Goal: Navigation & Orientation: Find specific page/section

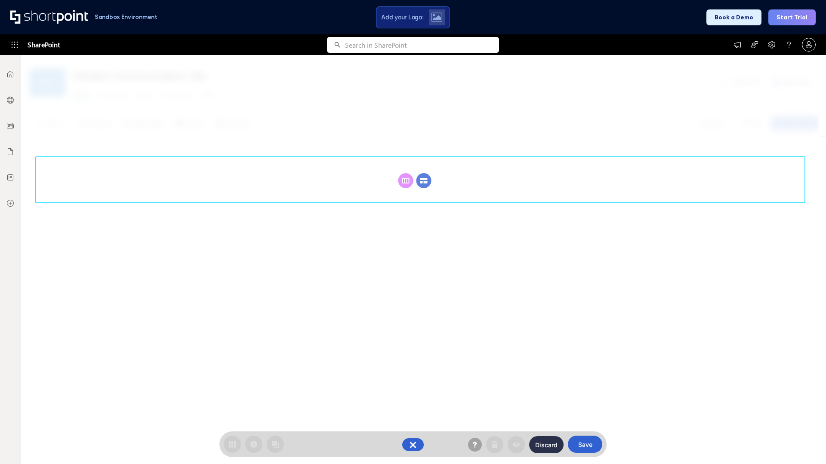
click at [424, 181] on circle at bounding box center [423, 180] width 15 height 15
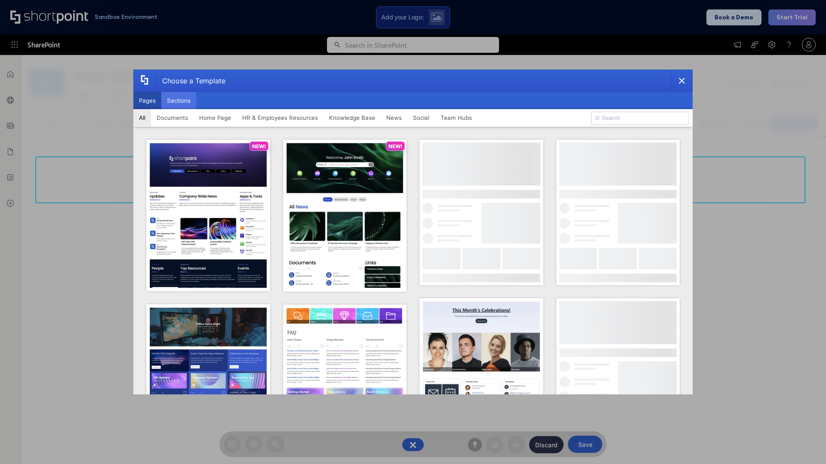
click at [178, 101] on button "Sections" at bounding box center [178, 100] width 35 height 17
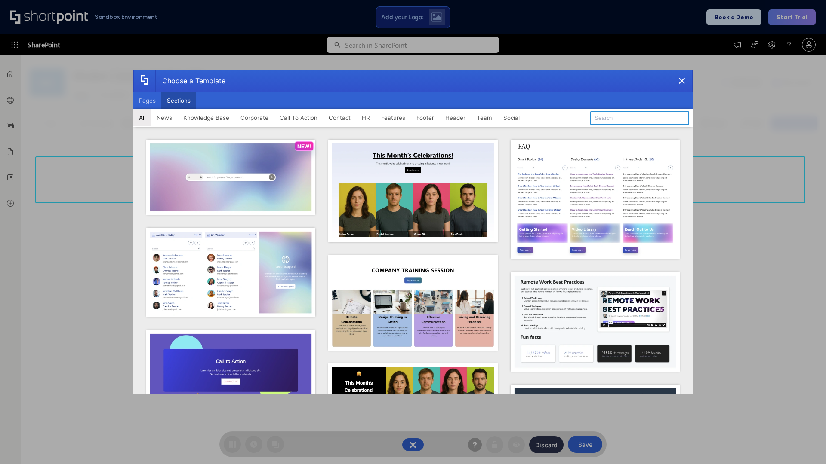
type input "Team News"
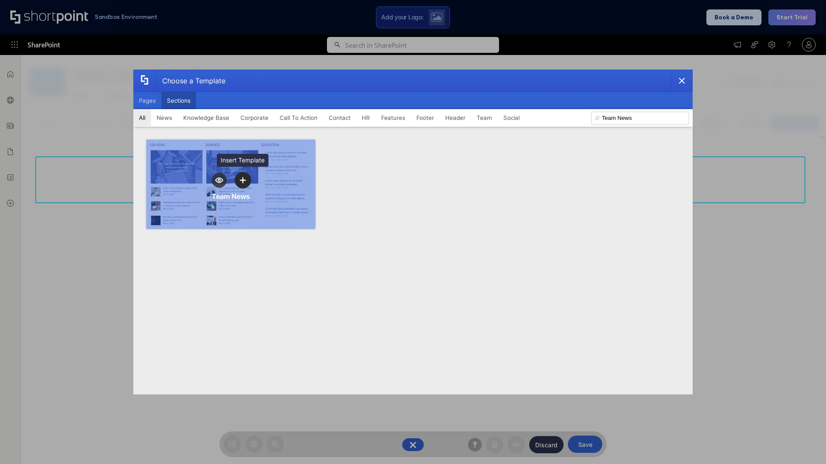
click at [243, 180] on icon "template selector" at bounding box center [243, 180] width 6 height 6
